Goal: Check status: Check status

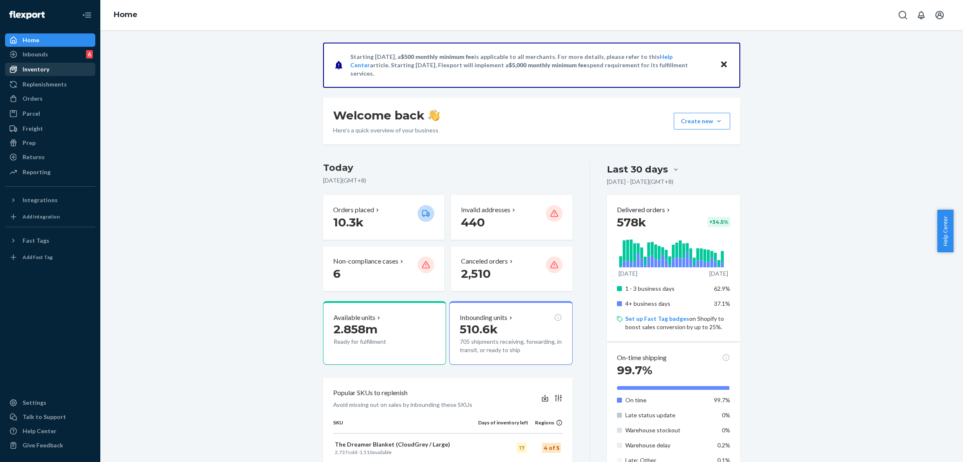
click at [189, 63] on div "Starting July 1, 2025, a $500 monthly minimum fee is applicable to all merchant…" at bounding box center [532, 424] width 850 height 763
click at [71, 95] on div "Orders" at bounding box center [50, 99] width 89 height 12
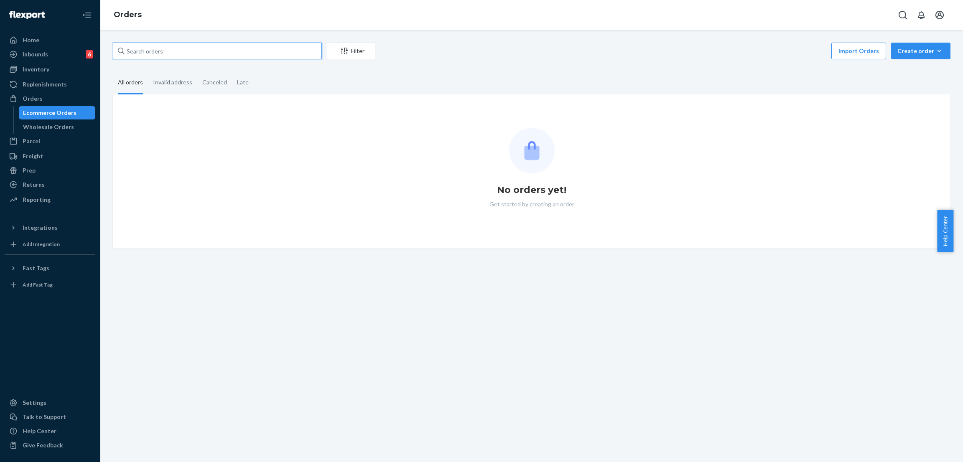
click at [163, 46] on input "text" at bounding box center [217, 51] width 209 height 17
paste input "254657361"
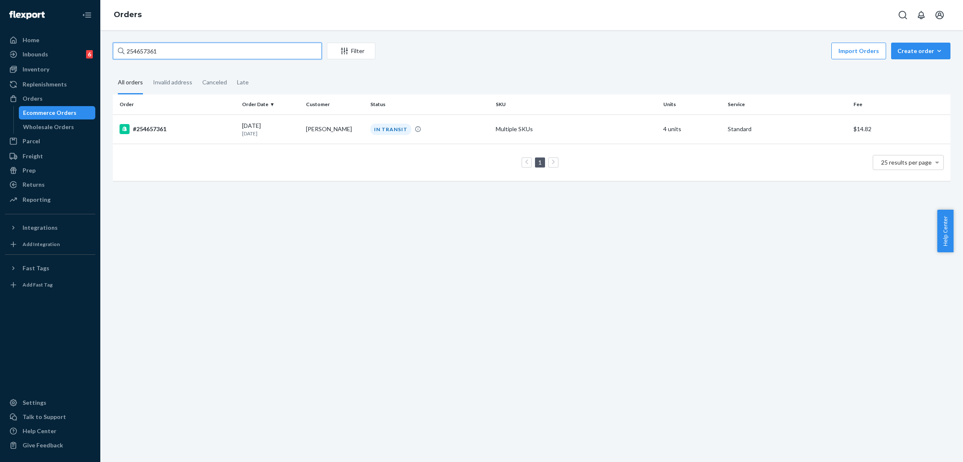
type input "254657361"
click at [383, 129] on div "IN TRANSIT" at bounding box center [390, 129] width 41 height 11
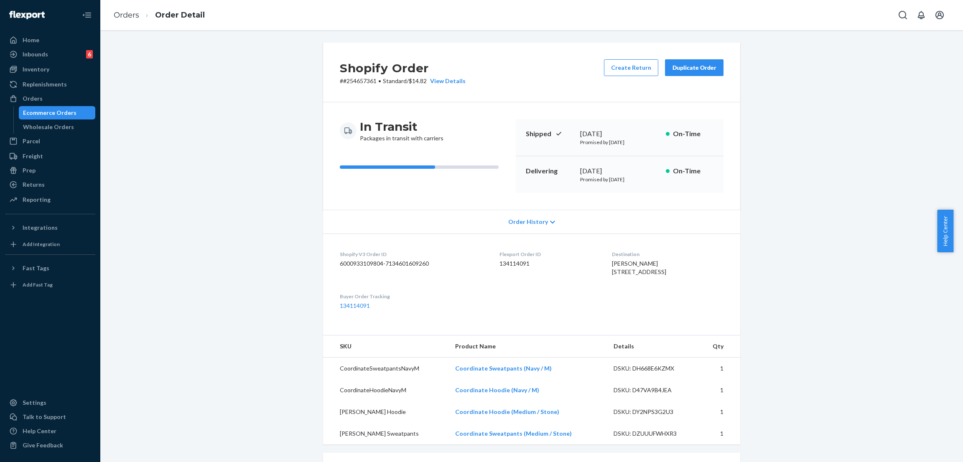
click at [226, 129] on div "Shopify Order # #254657361 • Standard / $14.82 View Details Create Return Dupli…" at bounding box center [532, 375] width 850 height 664
click at [70, 67] on div "Inventory" at bounding box center [50, 70] width 89 height 12
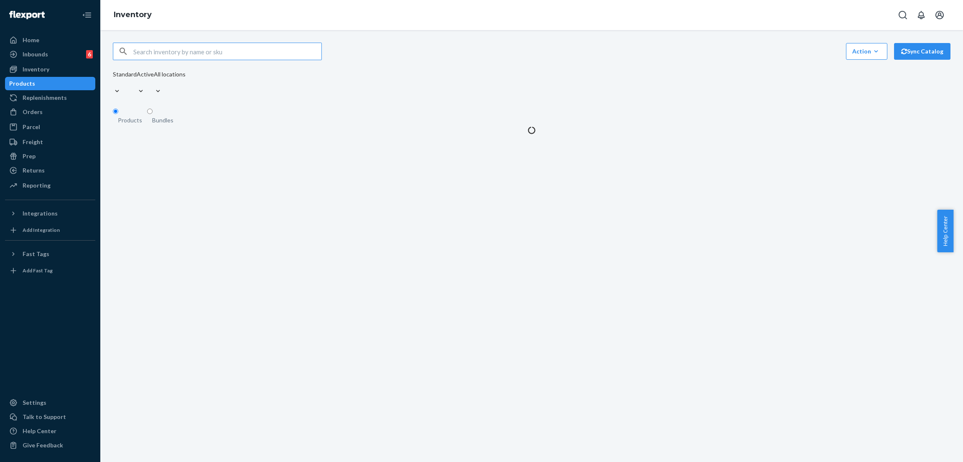
click at [189, 53] on input "text" at bounding box center [227, 51] width 188 height 17
click at [208, 53] on input "Cloud Zip Hoodie - Pre-Order Orchid / M" at bounding box center [227, 51] width 188 height 17
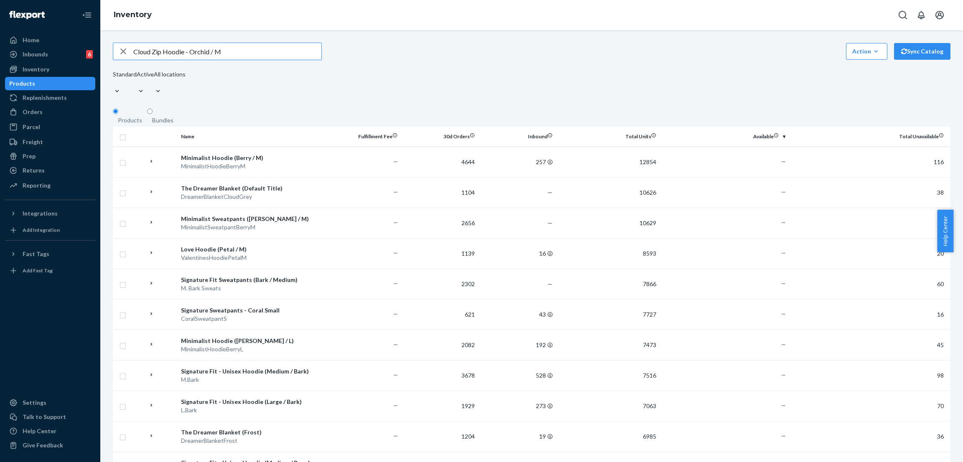
type input "Cloud Zip Hoodie - Orchid / M"
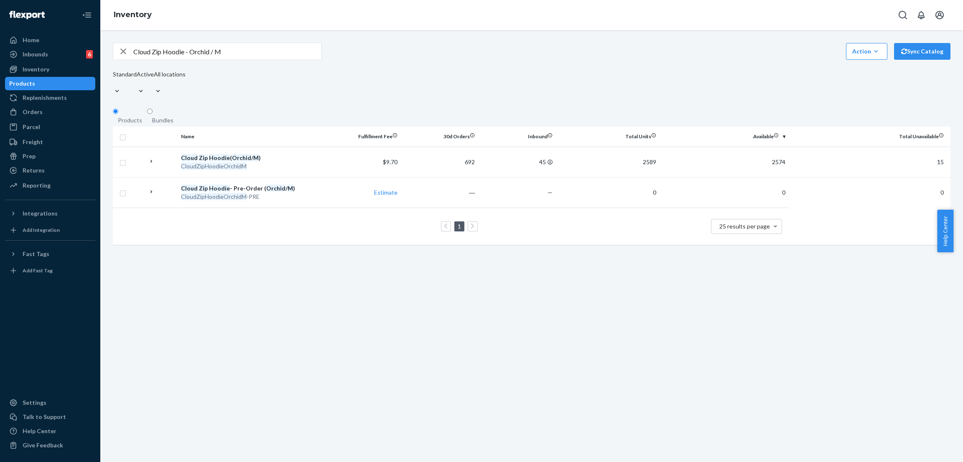
click at [573, 47] on div "Cloud Zip Hoodie - Orchid / M Action Create product Create bundle Bulk create p…" at bounding box center [532, 52] width 838 height 18
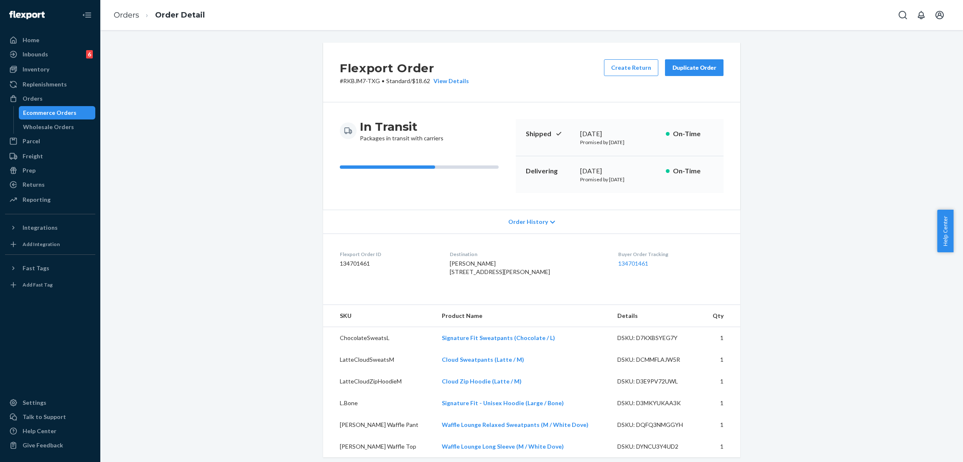
scroll to position [251, 0]
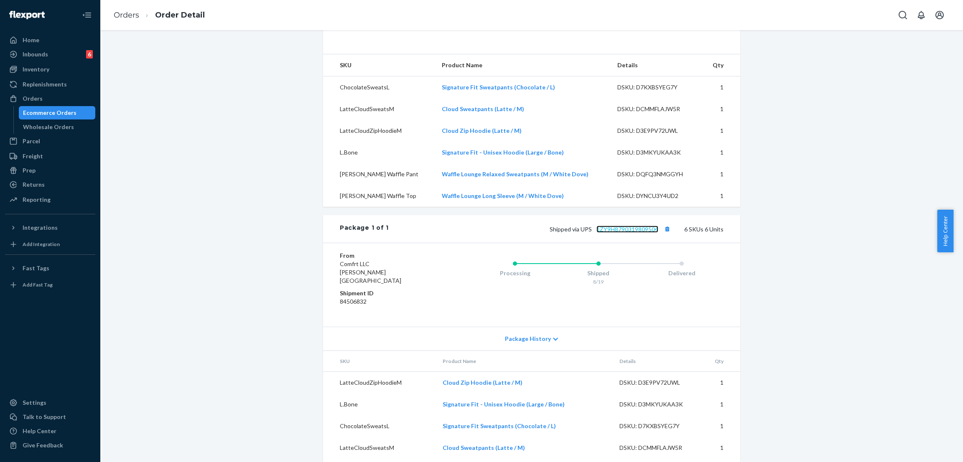
click at [613, 233] on link "1ZY9H8790319809504" at bounding box center [628, 229] width 62 height 7
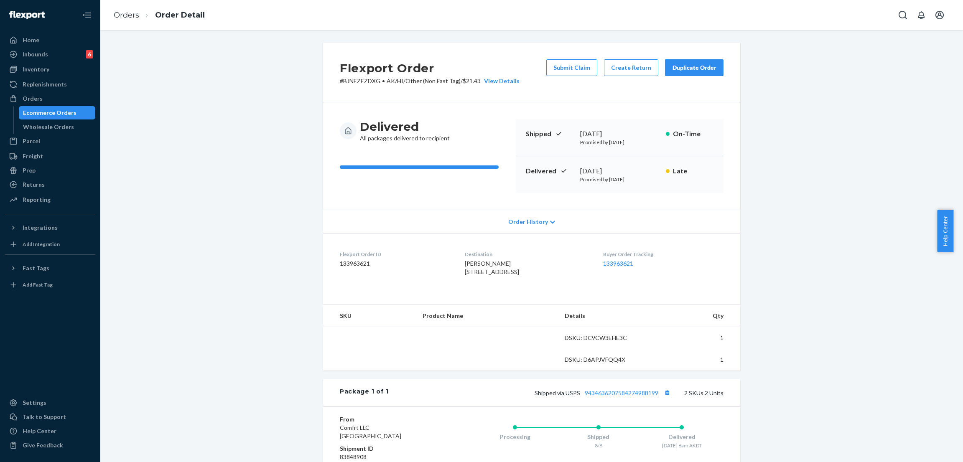
scroll to position [136, 0]
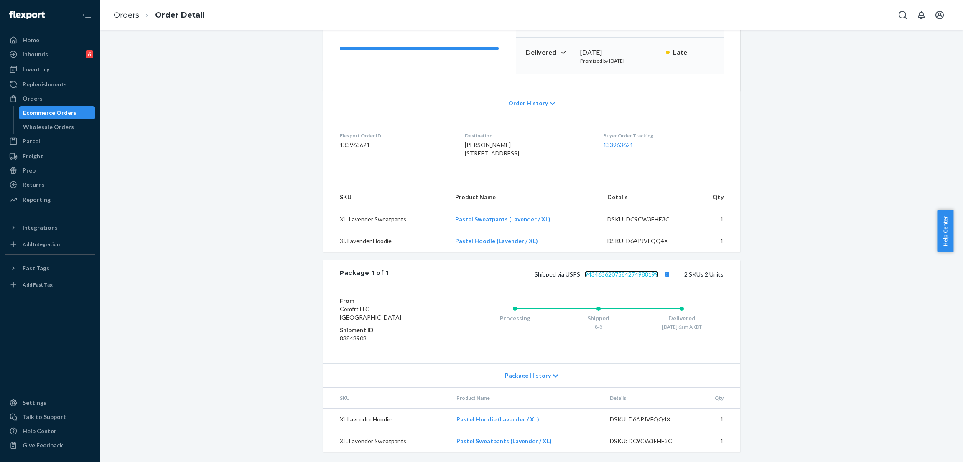
click at [609, 271] on link "9434636207584274988199" at bounding box center [622, 274] width 74 height 7
